Goal: Download file/media

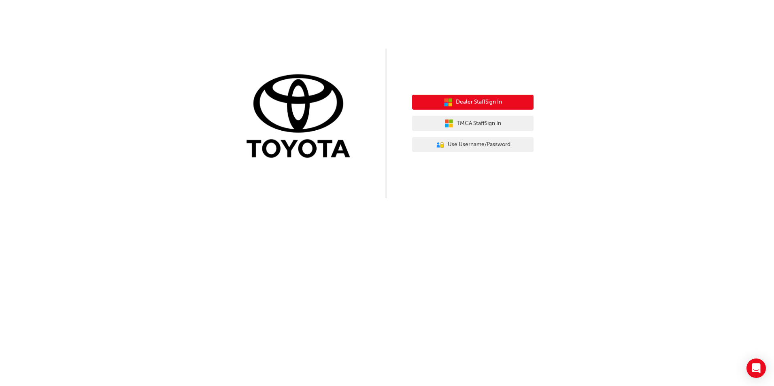
click at [463, 99] on span "Dealer Staff Sign In" at bounding box center [479, 102] width 46 height 9
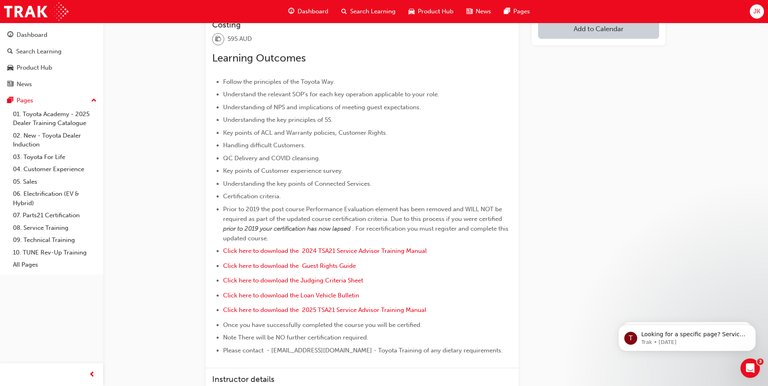
scroll to position [324, 0]
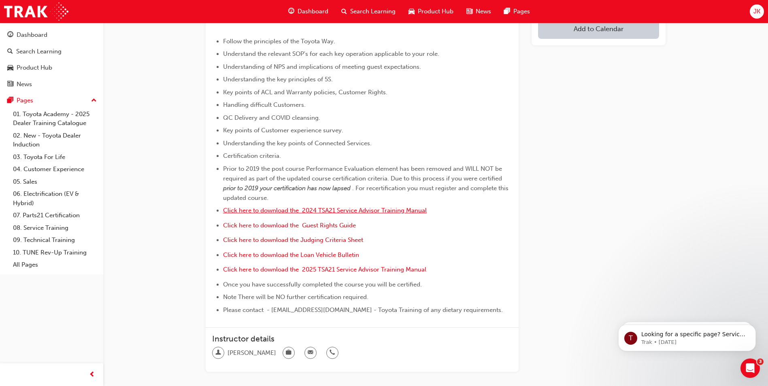
click at [339, 207] on span "Click here to download the 2024 TSA21 Service Advisor Training Manual" at bounding box center [325, 210] width 204 height 7
